Goal: Transaction & Acquisition: Register for event/course

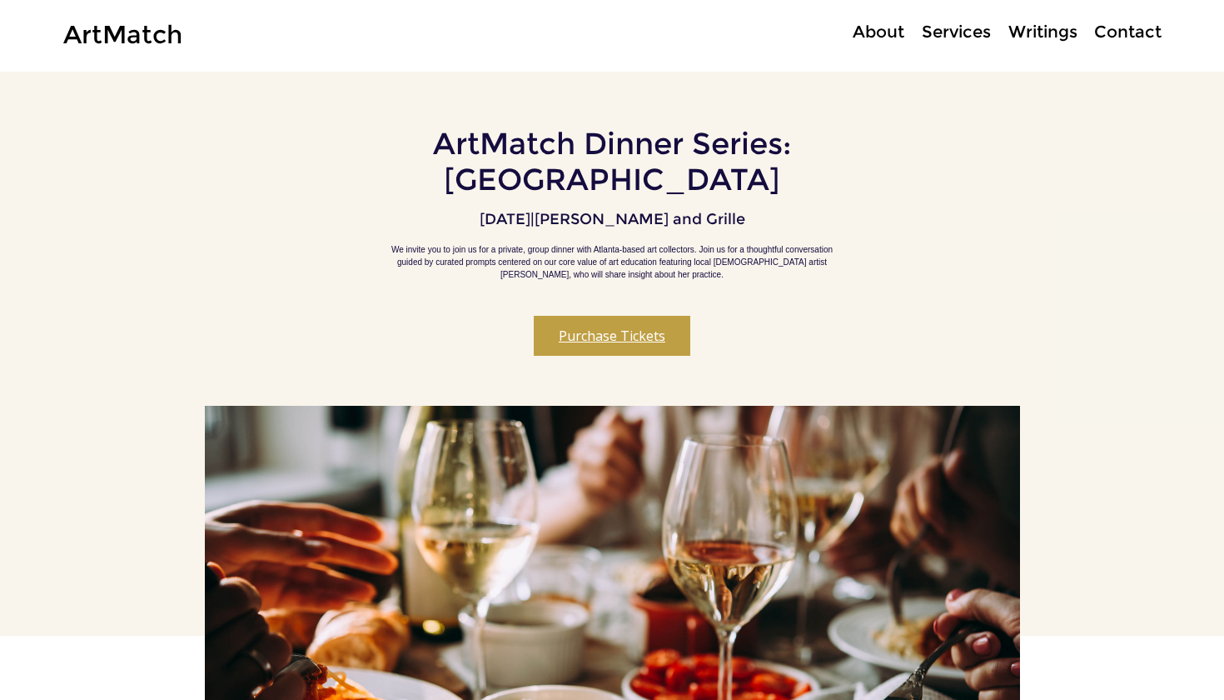
click at [643, 342] on button "Purchase Tickets" at bounding box center [612, 336] width 157 height 40
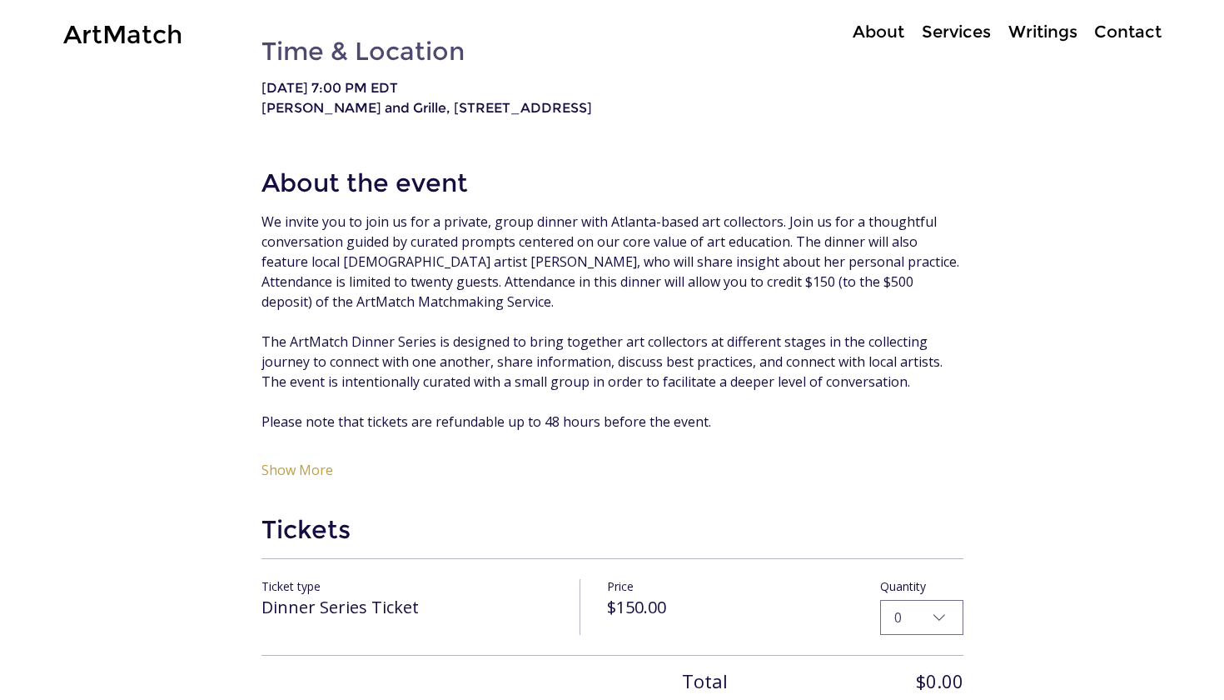
scroll to position [884, 0]
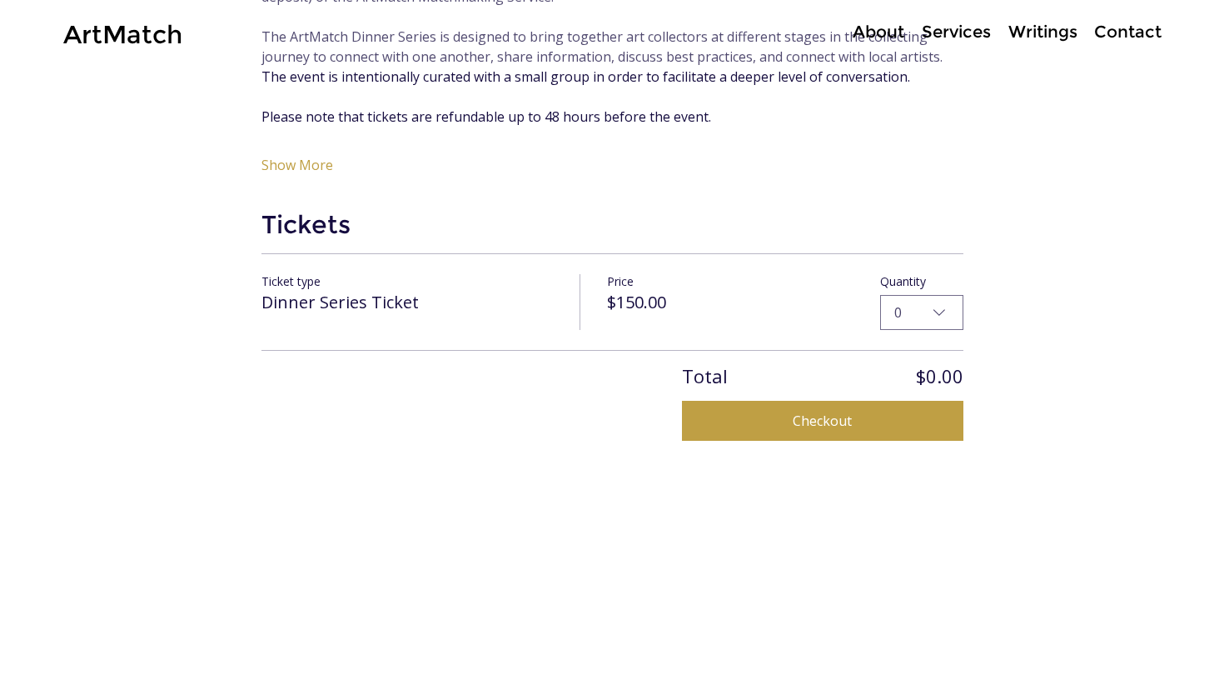
scroll to position [1183, 0]
